Goal: Share content: Share content

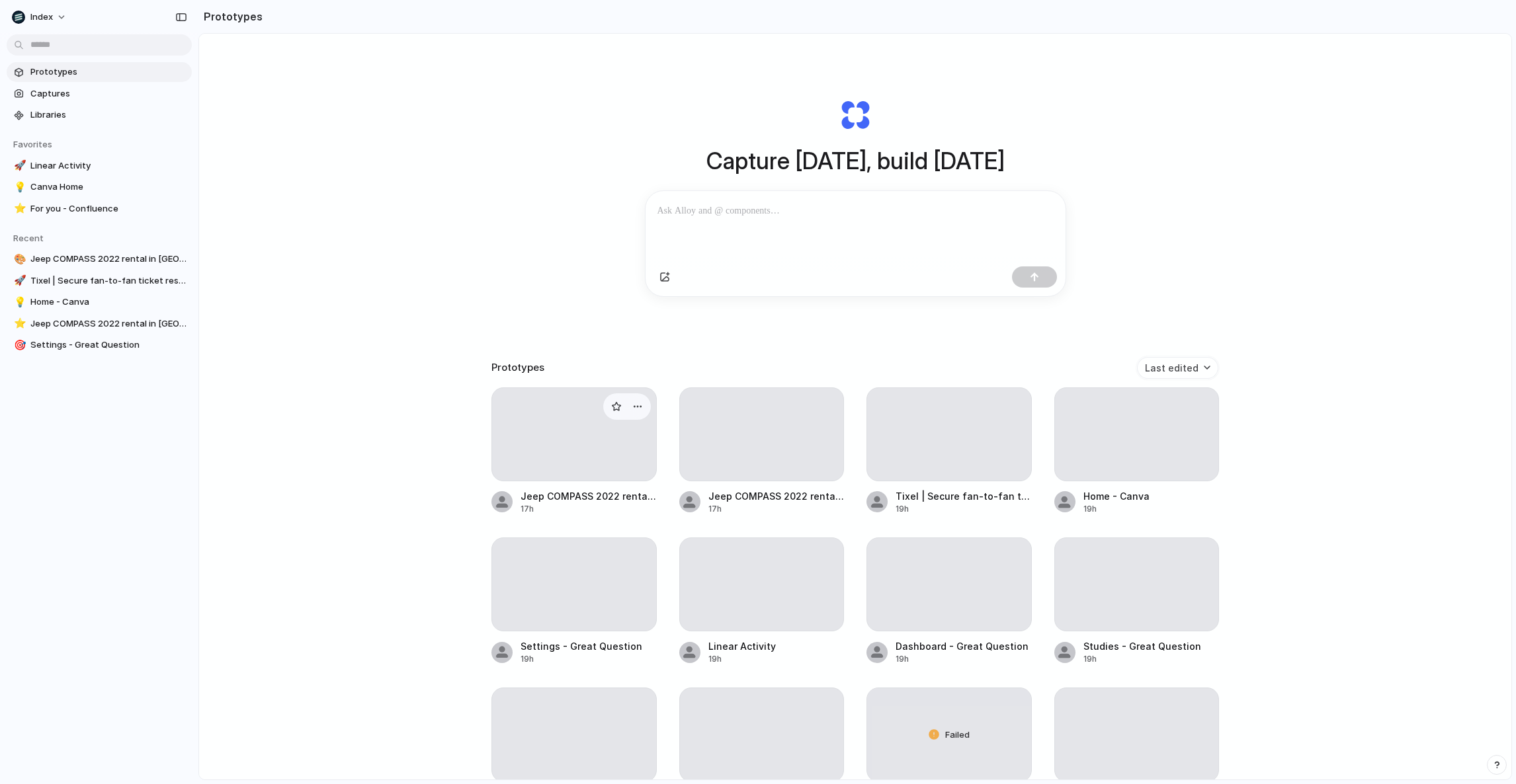
click at [569, 427] on div at bounding box center [574, 435] width 166 height 94
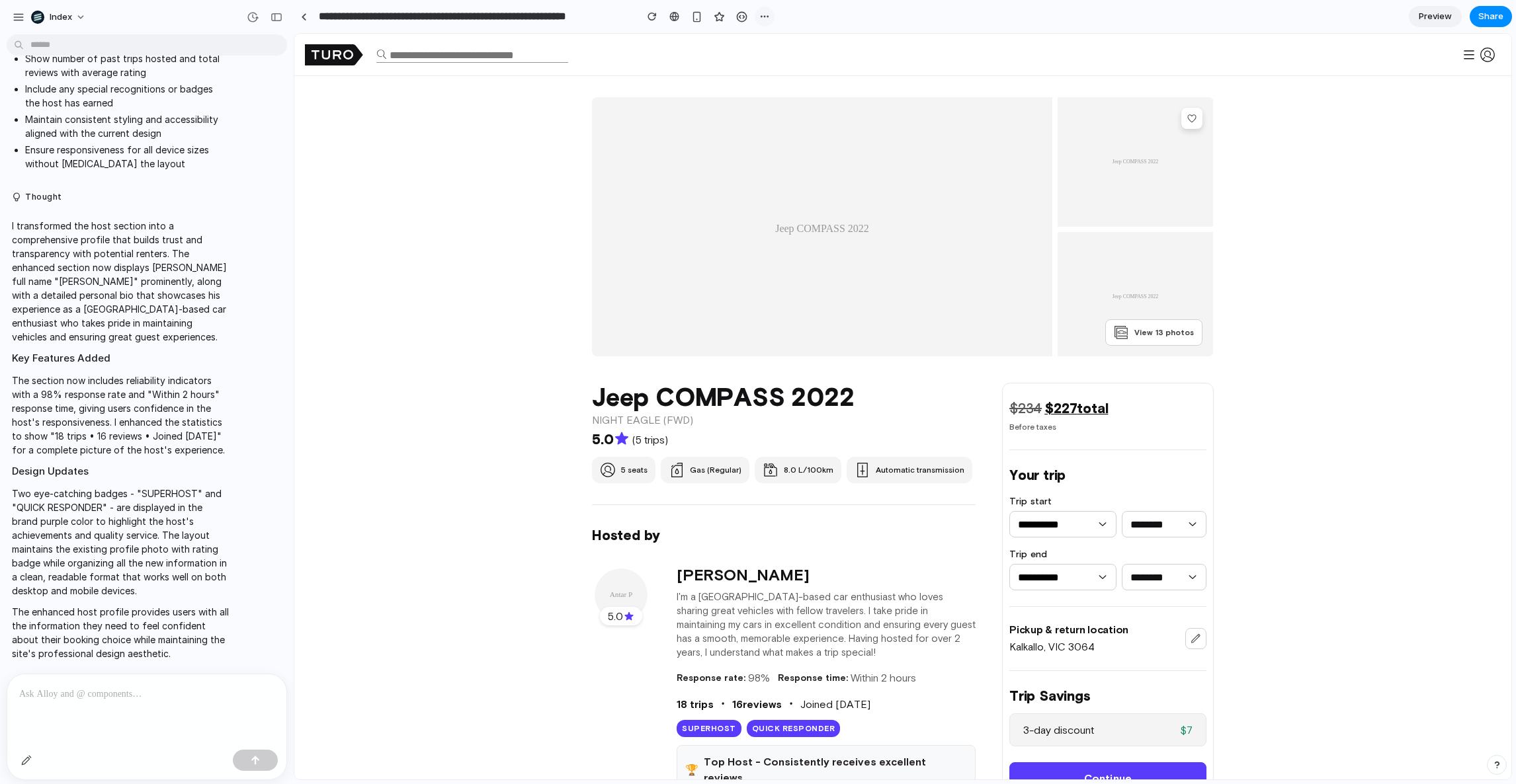
click at [759, 17] on div "button" at bounding box center [765, 16] width 11 height 11
click at [759, 17] on div "Duplicate Delete" at bounding box center [758, 392] width 1516 height 784
click at [767, 21] on div "button" at bounding box center [765, 16] width 11 height 11
click at [767, 21] on div "Duplicate Delete" at bounding box center [758, 392] width 1516 height 784
click at [63, 17] on span "Index" at bounding box center [60, 17] width 23 height 13
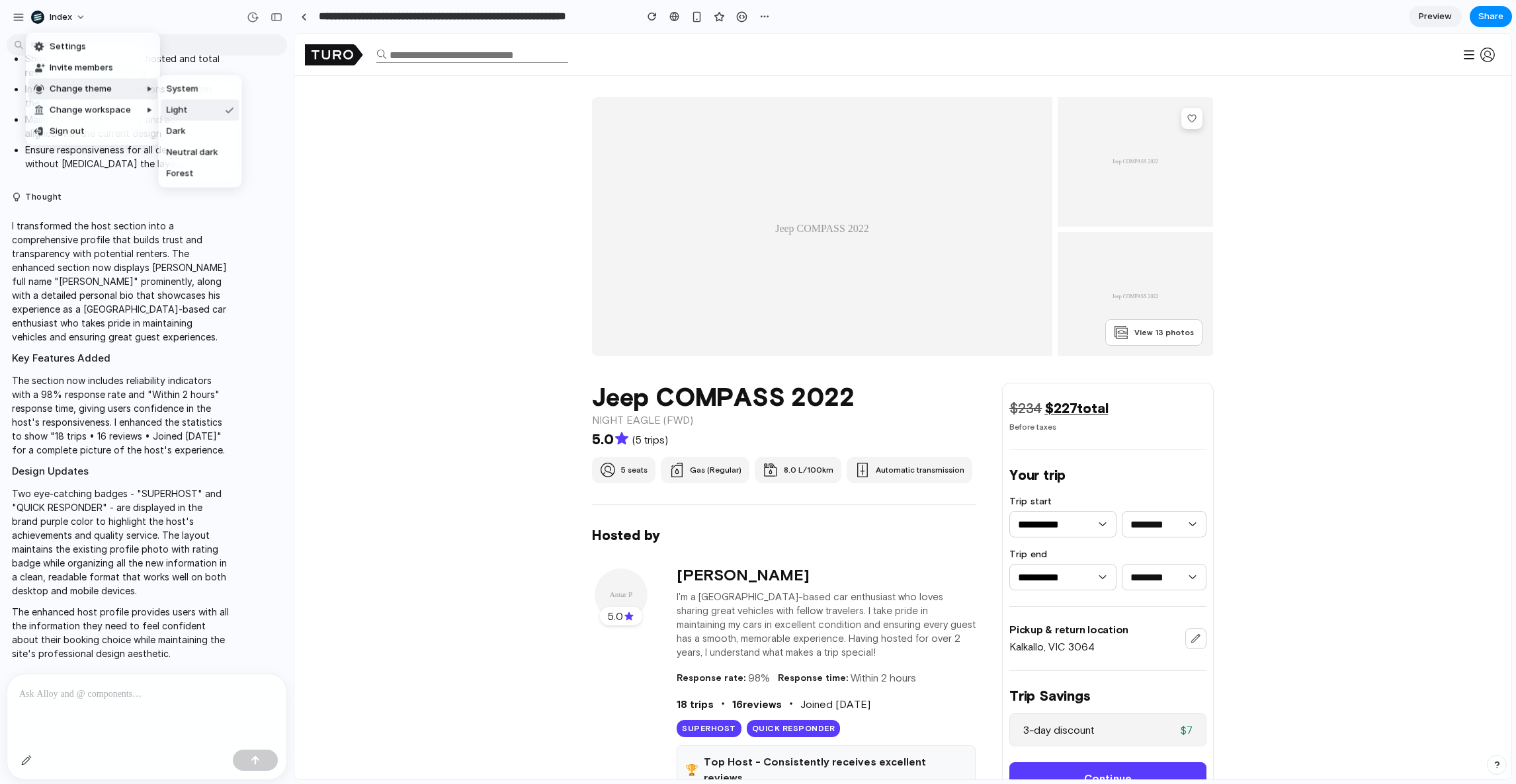
click at [394, 156] on div "Settings Invite members Change theme Change workspace Sign out" at bounding box center [758, 392] width 1516 height 784
click at [473, 183] on div "View 13 photos" at bounding box center [903, 226] width 1217 height 259
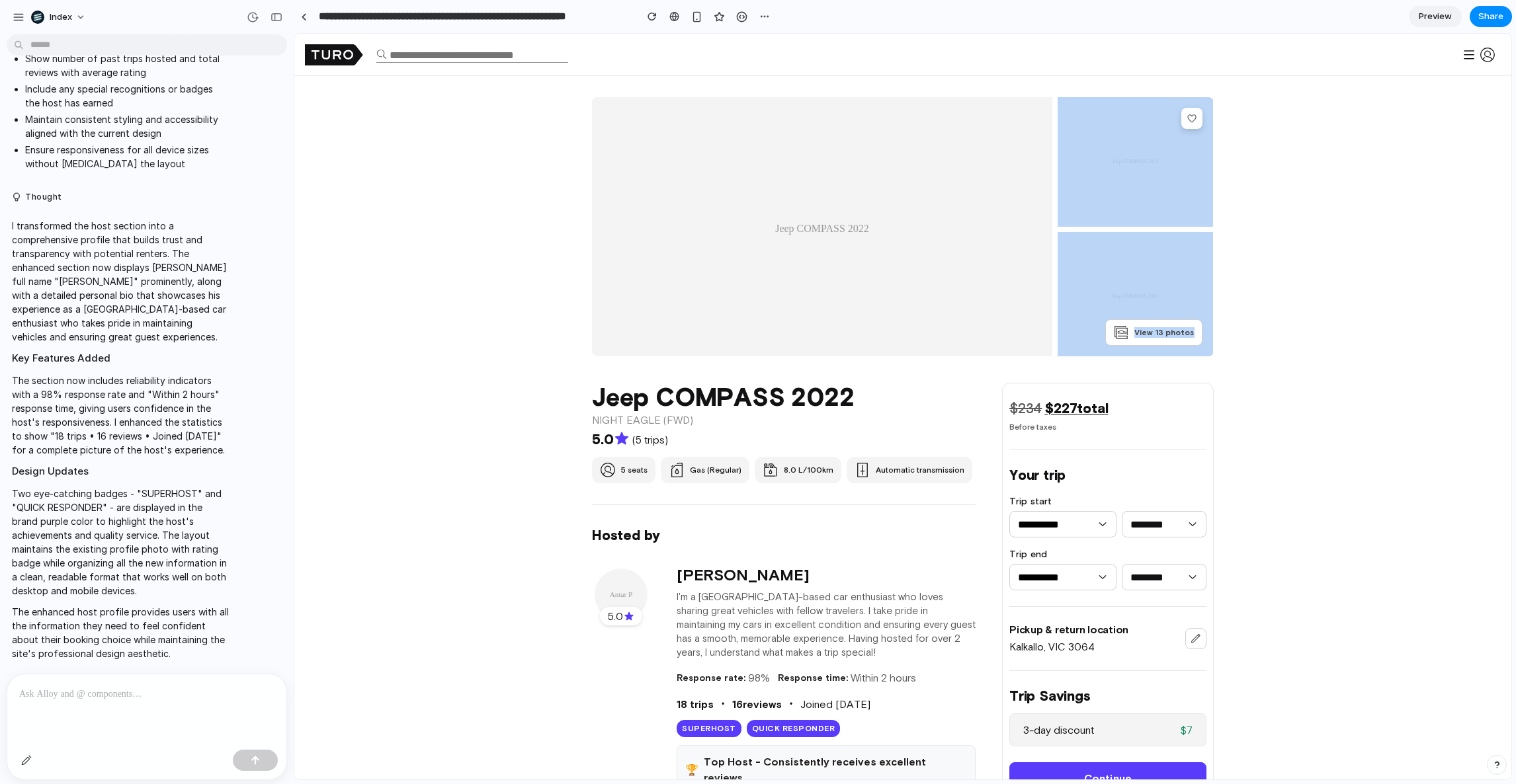
drag, startPoint x: 445, startPoint y: 154, endPoint x: 445, endPoint y: 403, distance: 249.0
click at [445, 401] on body "Log in Sign up Become a host How Turo works Contact support Legal Protection Ho…" at bounding box center [903, 406] width 1217 height 746
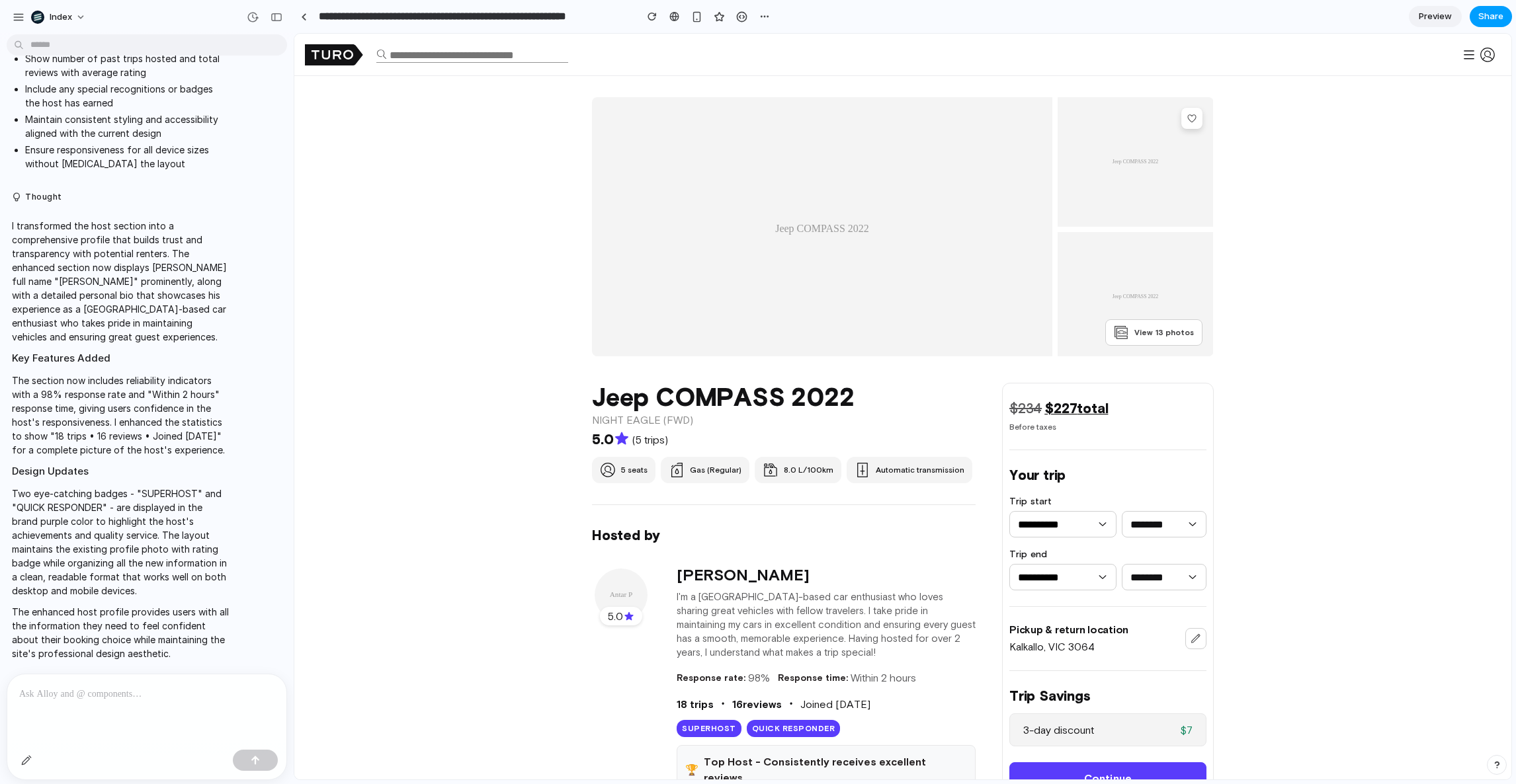
click at [1503, 18] on button "Share" at bounding box center [1490, 16] width 42 height 21
click at [1503, 18] on div "Share ' Jeep COMPASS 2022 rental in [GEOGRAPHIC_DATA], [GEOGRAPHIC_DATA] by [PE…" at bounding box center [758, 392] width 1516 height 784
click at [1478, 16] on span "Share" at bounding box center [1489, 16] width 25 height 13
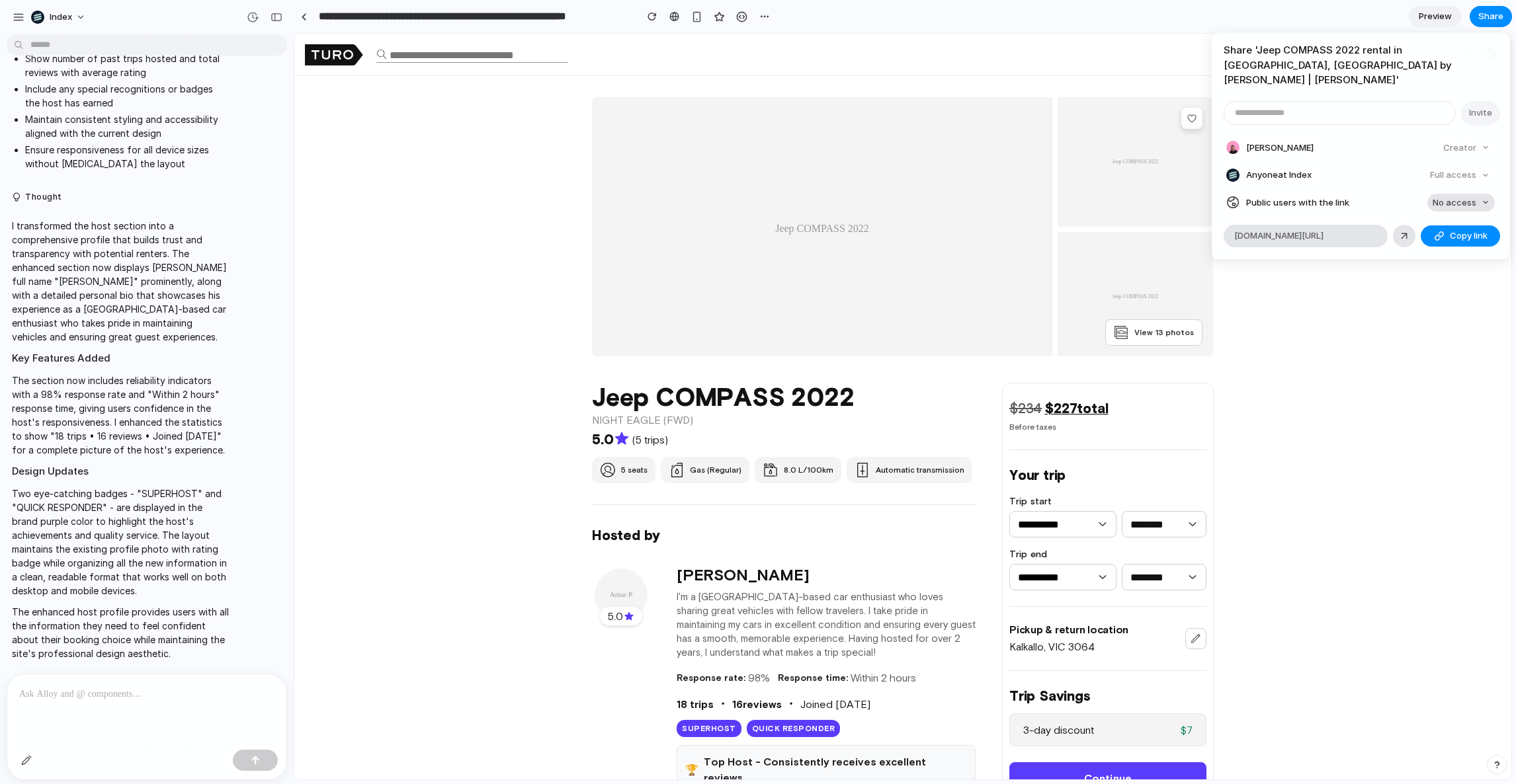
click at [1449, 197] on span "No access" at bounding box center [1455, 203] width 44 height 13
click at [1438, 232] on span "Full access" at bounding box center [1442, 237] width 47 height 13
click at [1415, 274] on div "Share ' Jeep COMPASS 2022 rental in [GEOGRAPHIC_DATA], [GEOGRAPHIC_DATA] by [PE…" at bounding box center [758, 392] width 1516 height 784
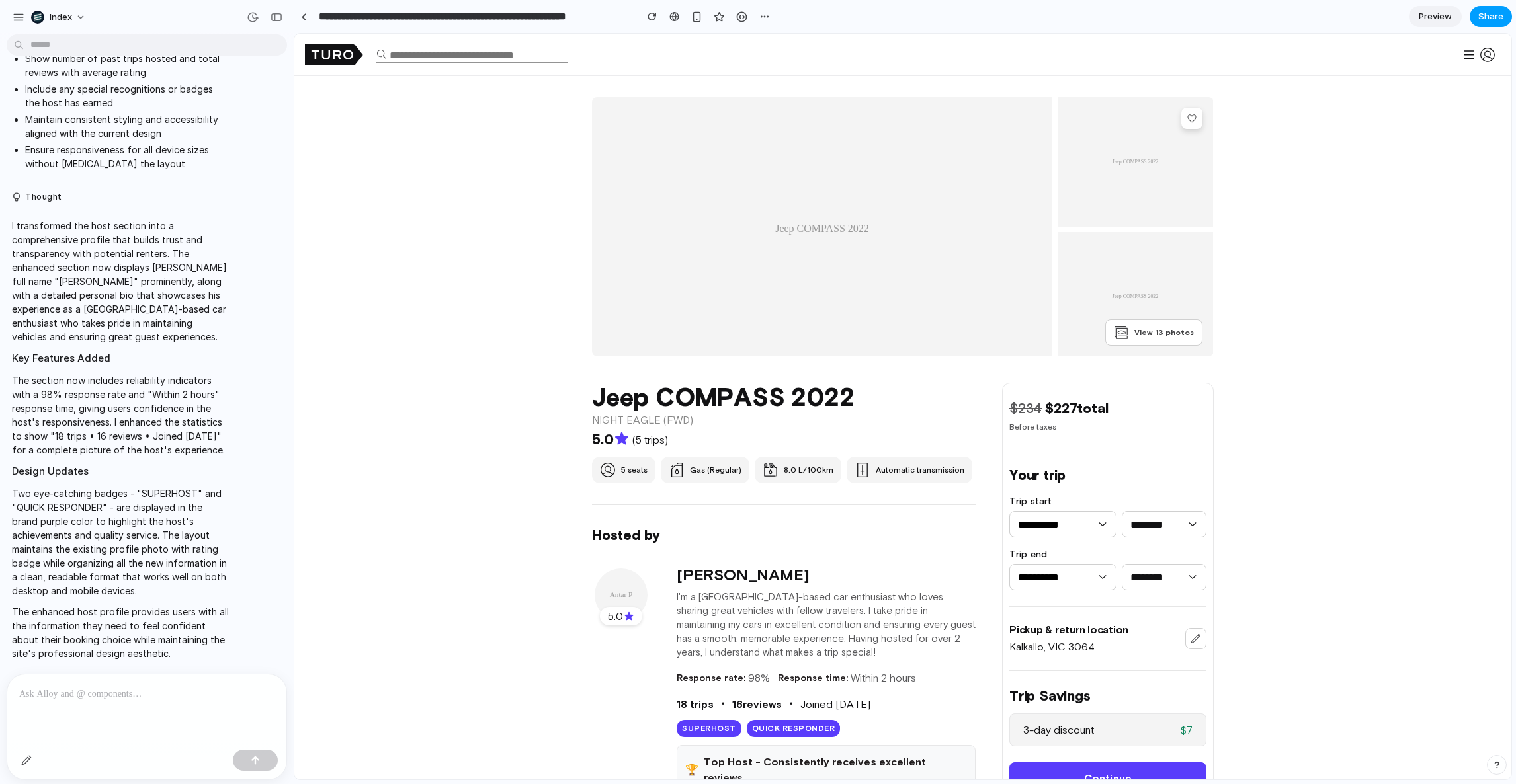
click at [1500, 16] on span "Share" at bounding box center [1489, 16] width 25 height 13
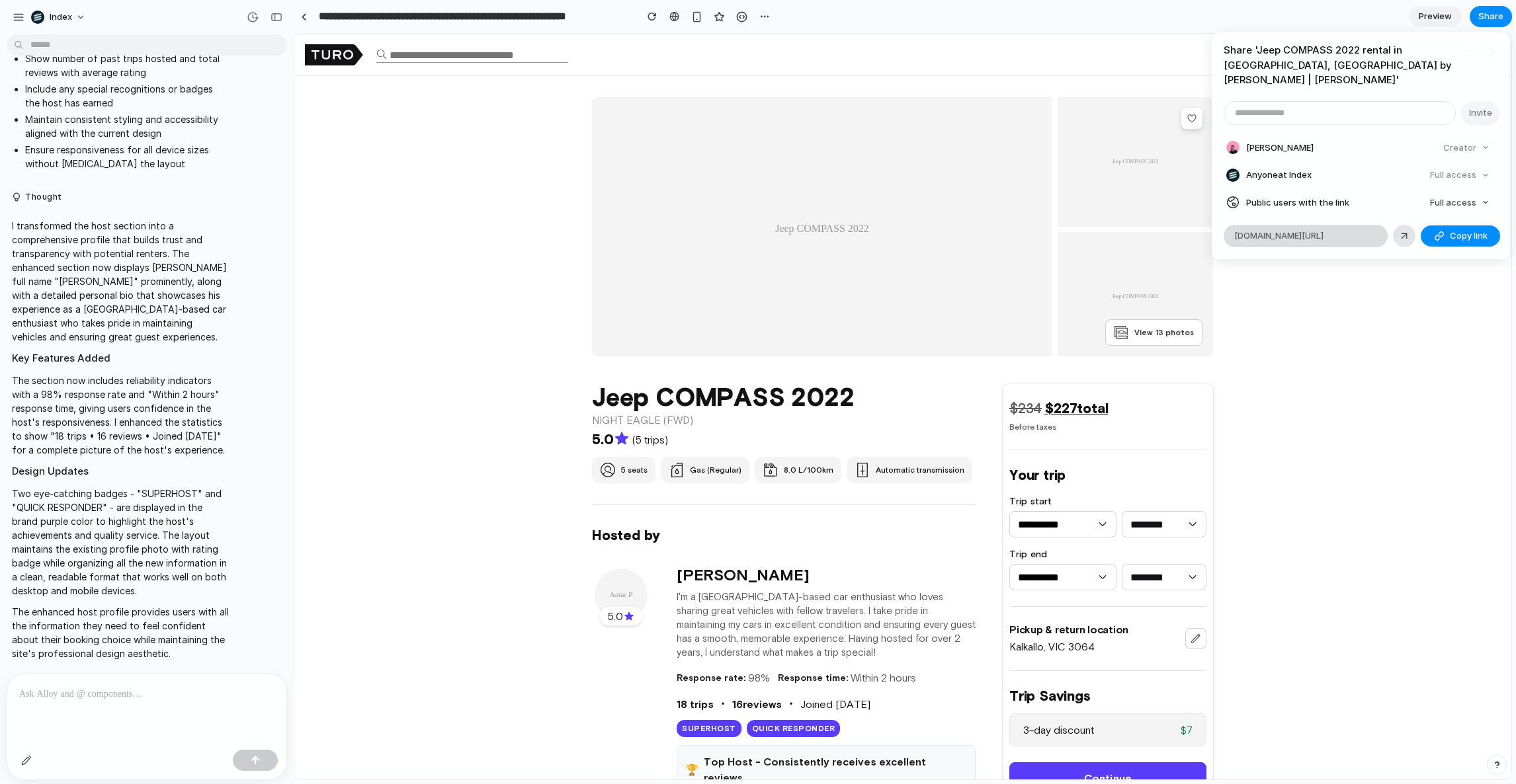
click at [1364, 225] on div "[DOMAIN_NAME][URL]" at bounding box center [1305, 236] width 164 height 23
click at [1448, 197] on span "Full access" at bounding box center [1453, 203] width 47 height 13
click at [1350, 189] on div "No access Full access" at bounding box center [758, 392] width 1516 height 784
click at [1494, 180] on ul "[PERSON_NAME] Creator Anyone at Index Full access Public users with the link Fu…" at bounding box center [1360, 176] width 297 height 73
click at [1467, 197] on span "Full access" at bounding box center [1453, 203] width 47 height 13
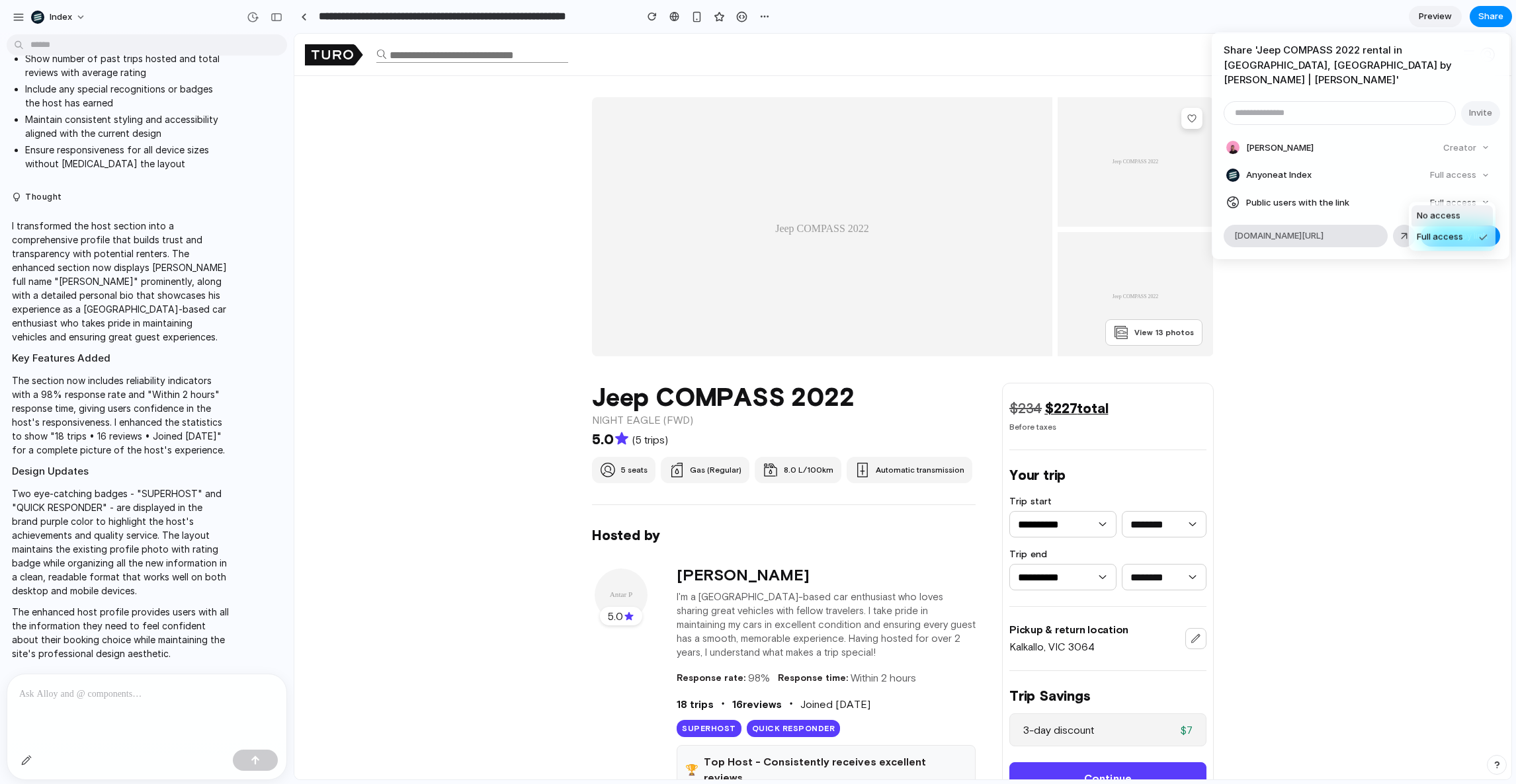
click at [1455, 215] on span "No access" at bounding box center [1438, 216] width 44 height 13
click at [1427, 194] on div "No access" at bounding box center [1461, 203] width 68 height 18
click at [421, 321] on div "Share ' Jeep COMPASS 2022 rental in [GEOGRAPHIC_DATA], [GEOGRAPHIC_DATA] by [PE…" at bounding box center [758, 392] width 1516 height 784
